Goal: Find contact information: Find specific fact

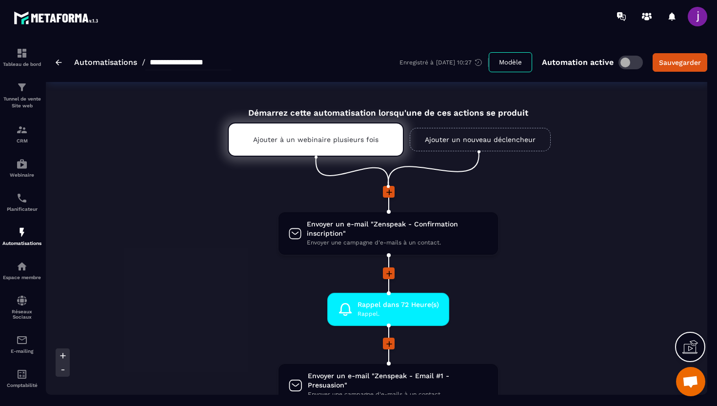
scroll to position [636, 0]
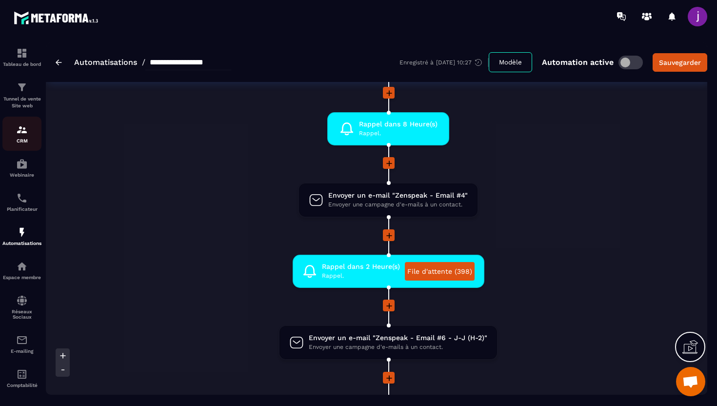
click at [21, 142] on p "CRM" at bounding box center [21, 140] width 39 height 5
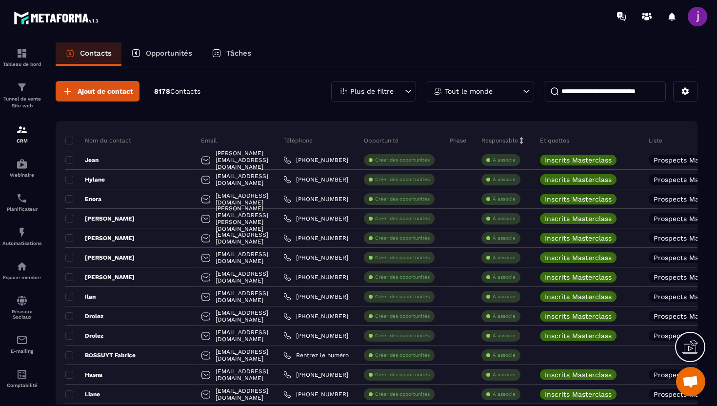
click at [618, 89] on input at bounding box center [605, 91] width 122 height 20
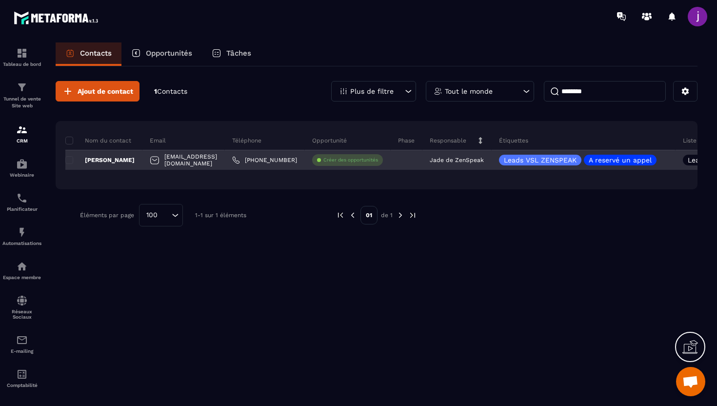
type input "********"
drag, startPoint x: 320, startPoint y: 161, endPoint x: 272, endPoint y: 160, distance: 47.3
click at [272, 160] on div "[PHONE_NUMBER]" at bounding box center [265, 160] width 80 height 20
copy p "[PHONE_NUMBER]"
